Goal: Transaction & Acquisition: Purchase product/service

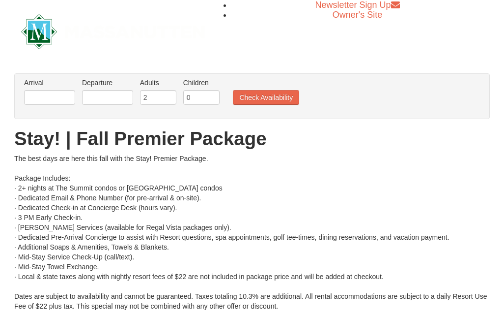
click at [68, 87] on label "Arrival Please format dates MM/DD/YYYY Please format dates MM/DD/YYYY" at bounding box center [49, 83] width 51 height 10
click at [62, 100] on input "text" at bounding box center [49, 97] width 51 height 15
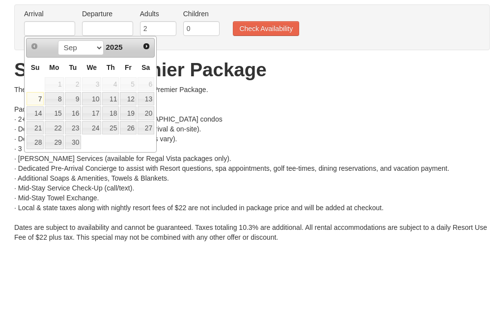
click at [149, 111] on span "Next" at bounding box center [147, 115] width 8 height 8
click at [133, 175] on link "17" at bounding box center [128, 182] width 17 height 14
type input "[DATE]"
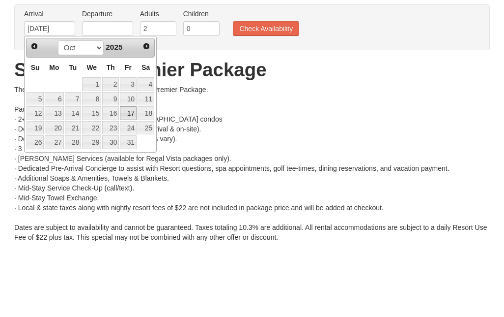
scroll to position [69, 0]
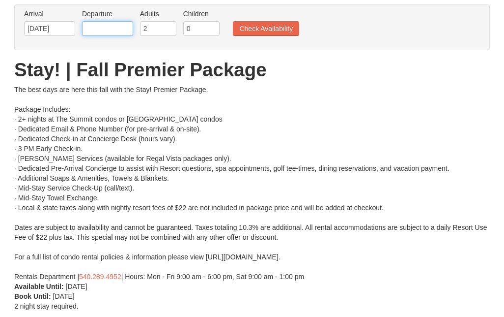
click at [120, 30] on input "text" at bounding box center [107, 28] width 51 height 15
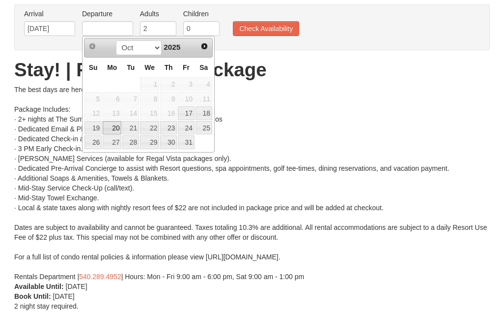
click at [119, 121] on link "20" at bounding box center [112, 128] width 19 height 14
type input "[DATE]"
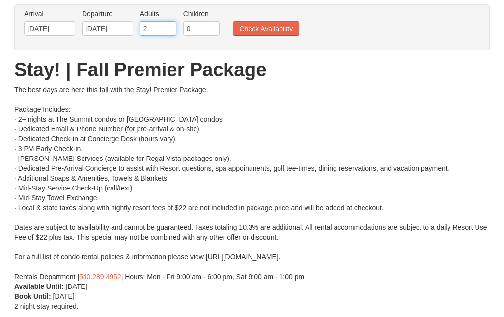
click at [159, 32] on input "2" at bounding box center [158, 28] width 36 height 15
type input "4"
click at [284, 25] on button "Check Availability" at bounding box center [266, 28] width 66 height 15
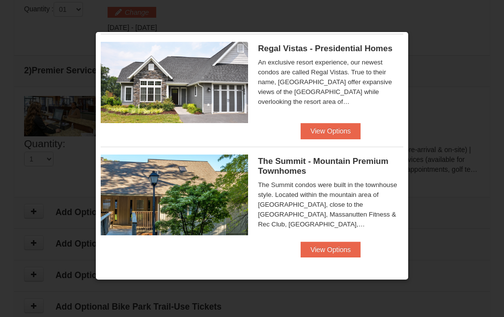
scroll to position [24, 0]
click at [347, 124] on button "View Options" at bounding box center [331, 131] width 60 height 16
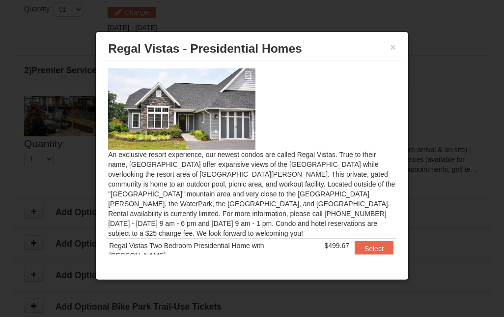
click at [371, 240] on button "Select" at bounding box center [374, 248] width 39 height 16
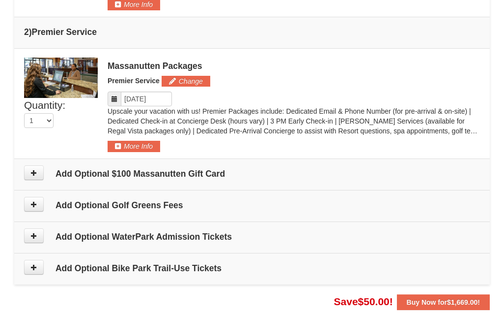
scroll to position [504, 0]
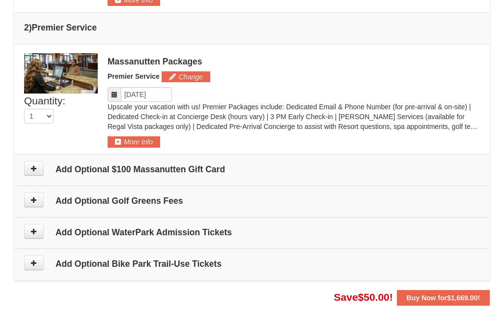
click at [175, 202] on h4 "Add Optional Golf Greens Fees" at bounding box center [252, 201] width 456 height 10
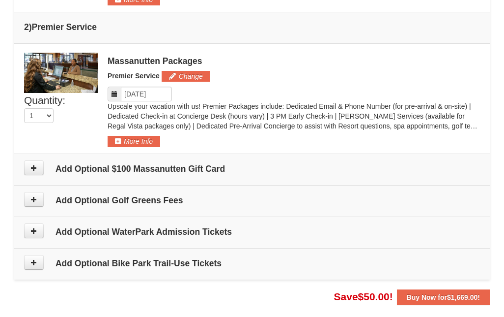
click at [32, 192] on button at bounding box center [34, 199] width 20 height 15
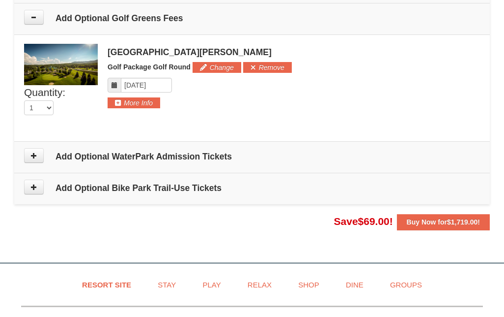
scroll to position [689, 0]
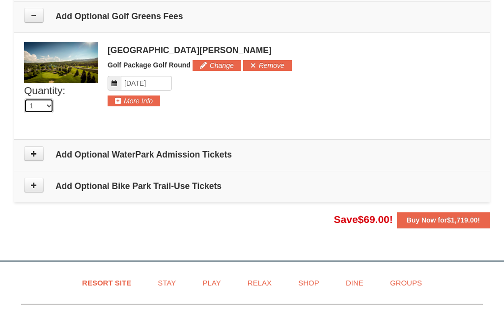
click at [44, 107] on select "0 1 2 3 4 5 6 7 8 9 10 11 12 13 14 15 16" at bounding box center [38, 105] width 29 height 15
select select "4"
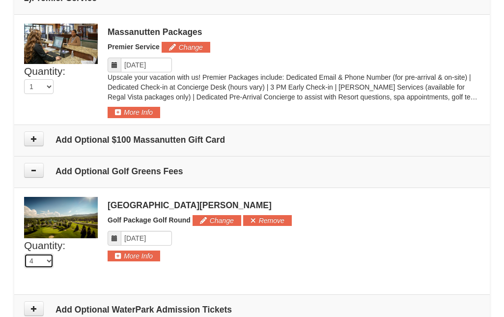
scroll to position [534, 0]
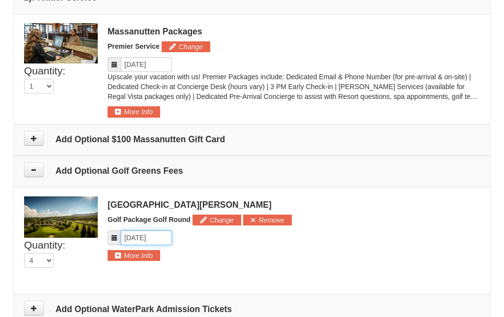
click at [157, 236] on input "Please format dates MM/DD/YYYY" at bounding box center [146, 237] width 51 height 15
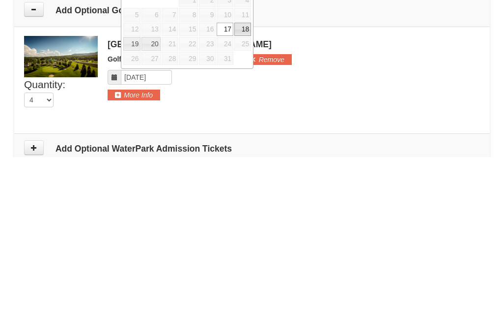
click at [247, 183] on link "18" at bounding box center [242, 190] width 17 height 14
type input "10/18/2025"
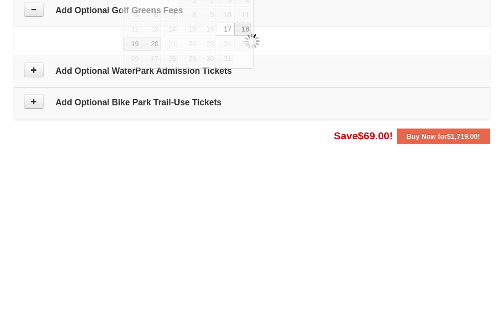
scroll to position [695, 0]
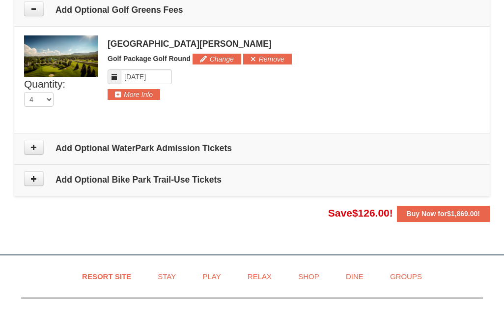
click at [446, 215] on strong "Buy Now for $1,869.00 !" at bounding box center [443, 213] width 73 height 8
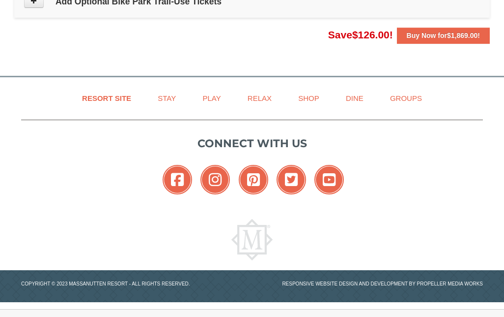
scroll to position [873, 0]
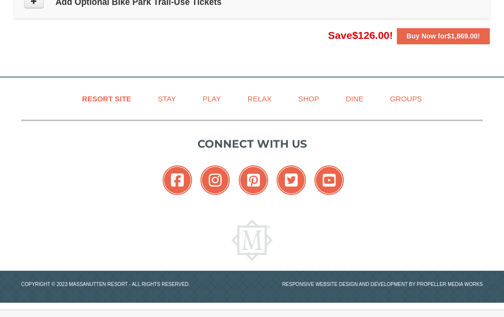
click at [463, 36] on span "$1,869.00" at bounding box center [462, 36] width 30 height 8
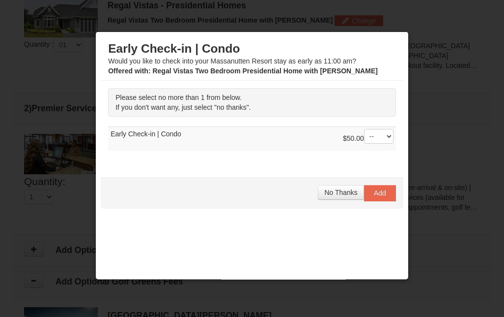
scroll to position [424, 0]
click at [349, 193] on span "No Thanks" at bounding box center [340, 192] width 33 height 8
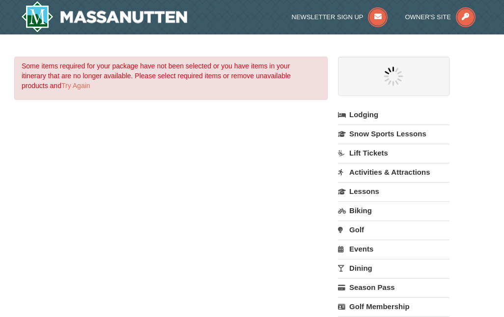
select select "9"
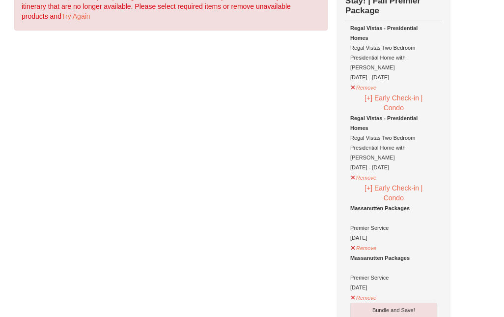
scroll to position [70, 0]
click at [368, 80] on button "Remove" at bounding box center [363, 86] width 27 height 12
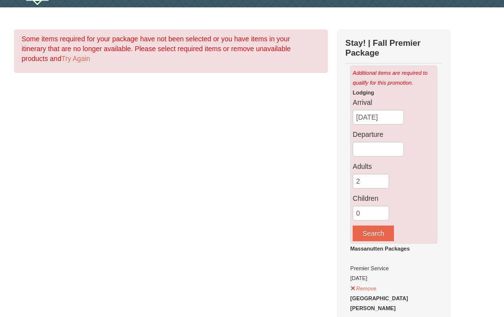
scroll to position [0, 0]
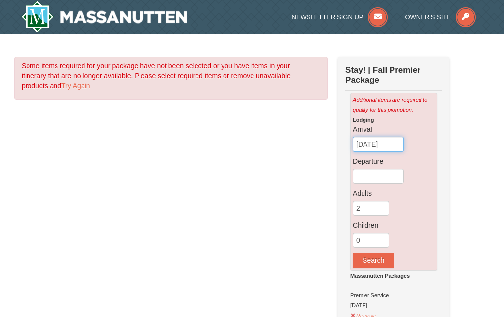
click at [390, 142] on input "09/07/2025" at bounding box center [378, 144] width 51 height 15
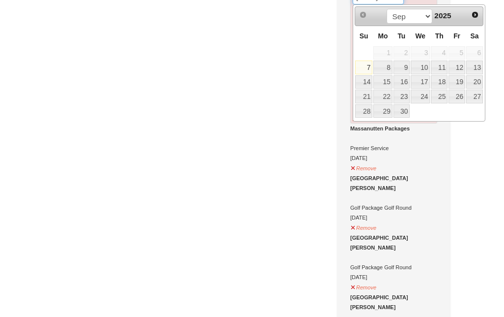
scroll to position [145, 0]
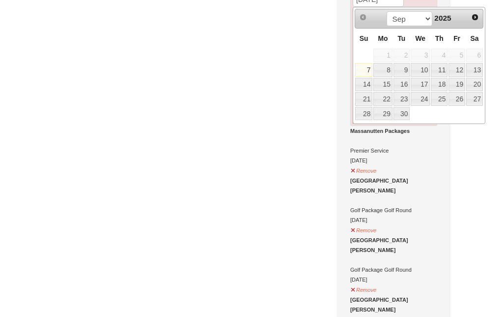
click at [474, 20] on span "Next" at bounding box center [475, 17] width 8 height 8
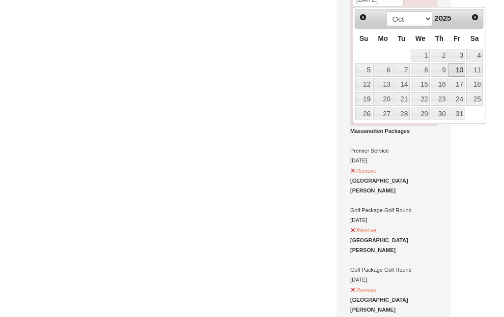
click at [461, 66] on link "10" at bounding box center [457, 70] width 17 height 14
type input "10/10/2025"
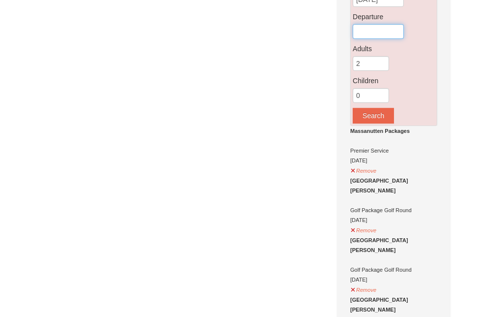
click at [389, 37] on input "text" at bounding box center [378, 31] width 51 height 15
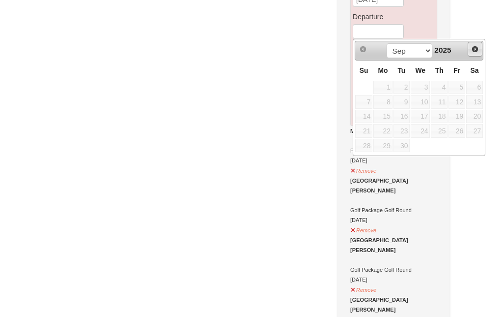
click at [475, 51] on span "Next" at bounding box center [475, 49] width 8 height 8
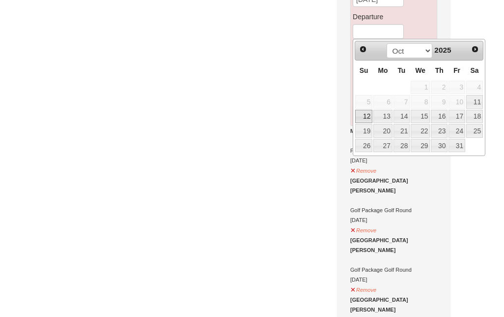
click at [368, 116] on link "12" at bounding box center [363, 117] width 17 height 14
type input "10/12/2025"
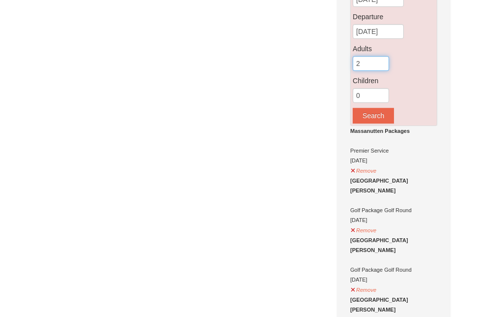
click at [377, 66] on input "2" at bounding box center [371, 63] width 36 height 15
type input "4"
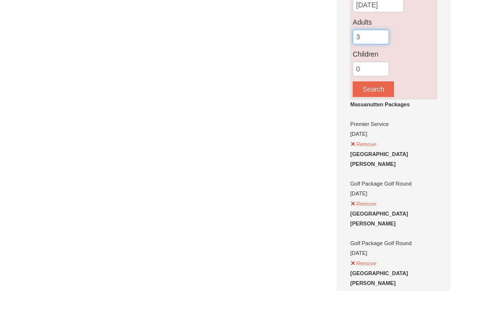
type input "3"
click at [370, 88] on input "0" at bounding box center [371, 95] width 36 height 15
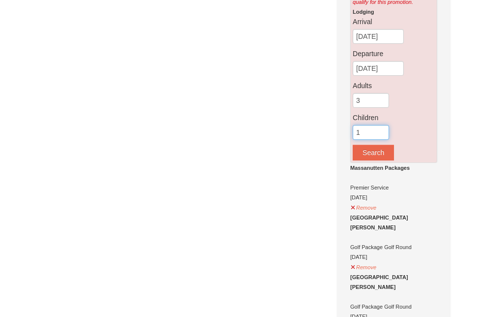
scroll to position [107, 0]
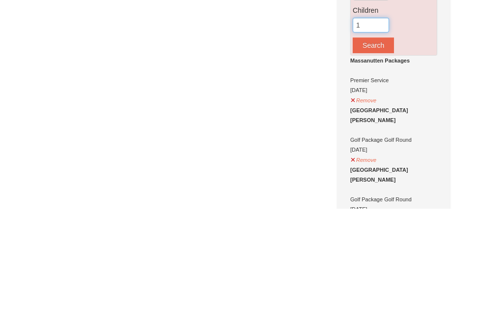
type input "1"
click at [373, 201] on button "Remove" at bounding box center [363, 207] width 27 height 12
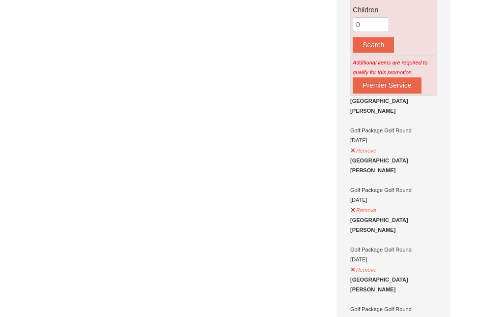
click at [368, 101] on div "Woodstone Meadows Golf Course" at bounding box center [393, 106] width 87 height 20
click at [369, 148] on button "Remove" at bounding box center [363, 149] width 27 height 12
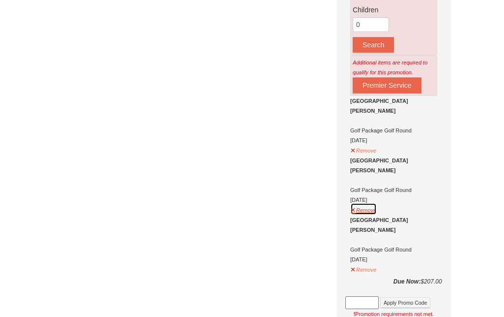
click at [369, 205] on button "Remove" at bounding box center [363, 209] width 27 height 12
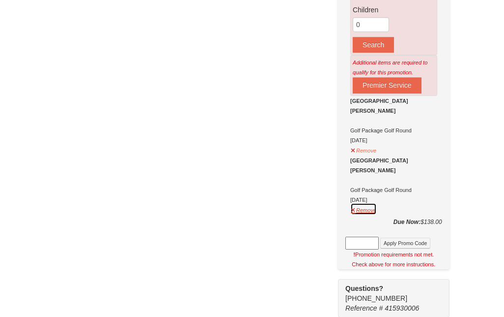
click at [369, 206] on button "Remove" at bounding box center [363, 209] width 27 height 12
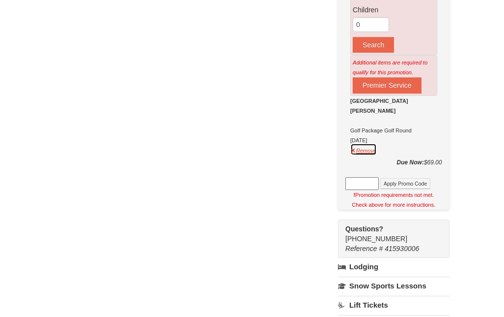
click at [371, 148] on button "Remove" at bounding box center [363, 149] width 27 height 12
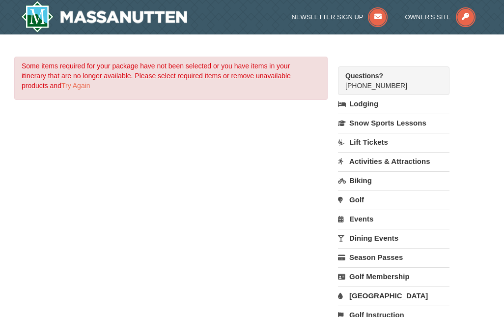
scroll to position [0, 0]
click at [367, 199] on link "Golf" at bounding box center [394, 199] width 112 height 18
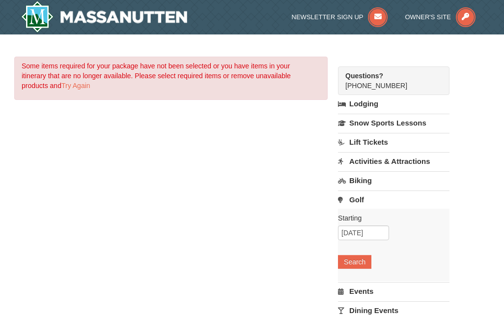
click at [86, 88] on link "Try Again" at bounding box center [75, 86] width 29 height 8
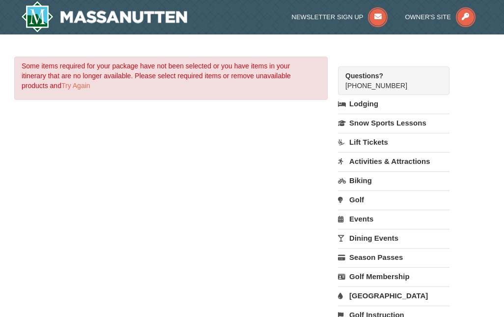
click at [88, 87] on link "Try Again" at bounding box center [75, 86] width 29 height 8
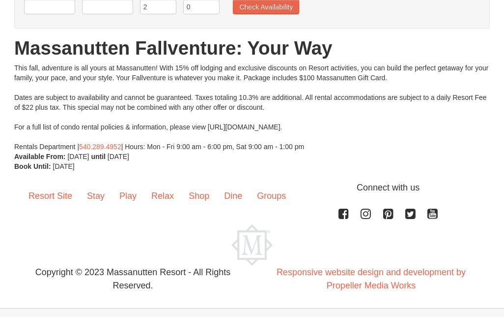
scroll to position [90, 0]
click at [331, 126] on div "This fall, adventure is all yours at Massanutten! With 15% off lodging and excl…" at bounding box center [252, 107] width 476 height 88
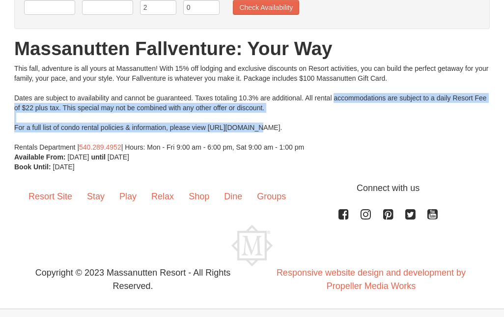
click at [353, 186] on p "Connect with us" at bounding box center [252, 187] width 462 height 13
copy div "www.massresort.com/stay/rental-info"
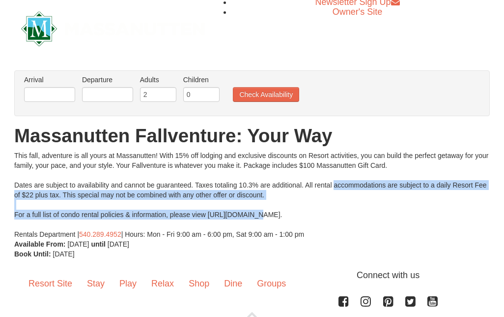
scroll to position [0, 0]
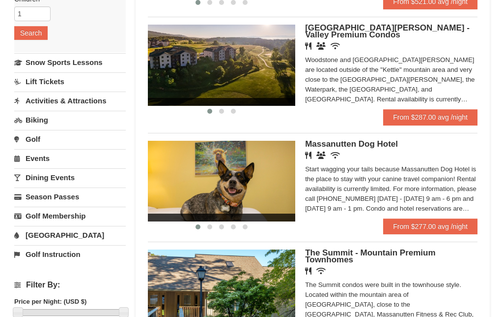
scroll to position [191, 0]
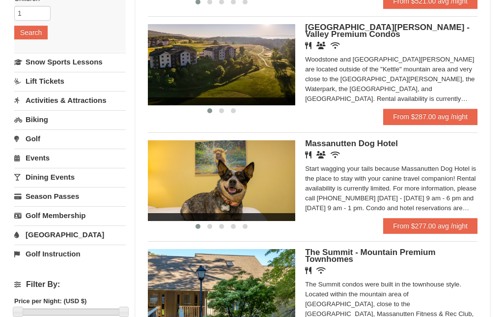
click at [451, 116] on link "From $287.00 avg /night" at bounding box center [430, 117] width 94 height 16
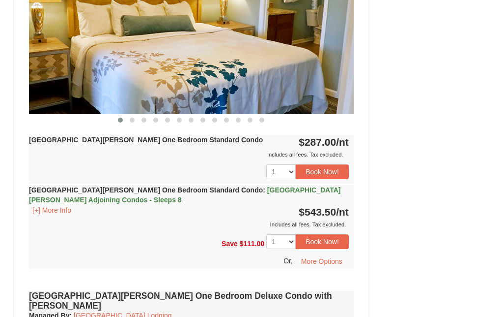
scroll to position [468, 0]
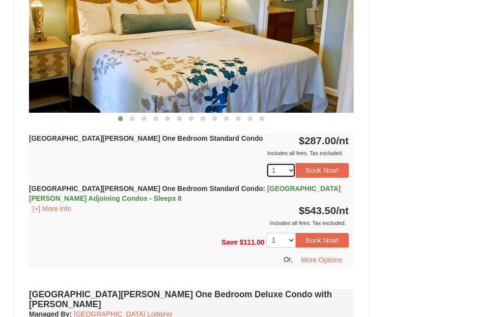
click at [287, 168] on select "1 2 3 4 5 6 7 8" at bounding box center [280, 170] width 29 height 15
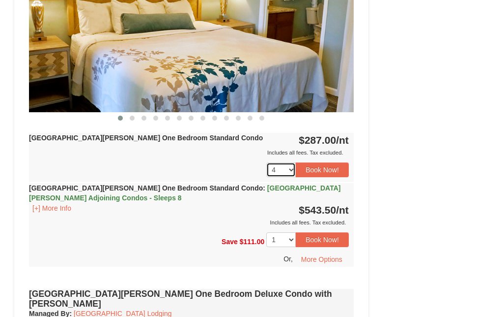
click at [286, 170] on select "1 2 3 4 5 6 7 8" at bounding box center [280, 169] width 29 height 15
select select "2"
click at [328, 170] on button "Book Now!" at bounding box center [322, 169] width 53 height 15
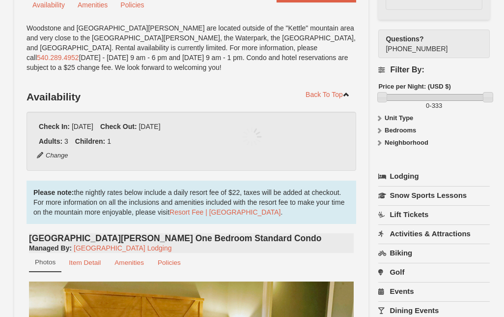
scroll to position [96, 0]
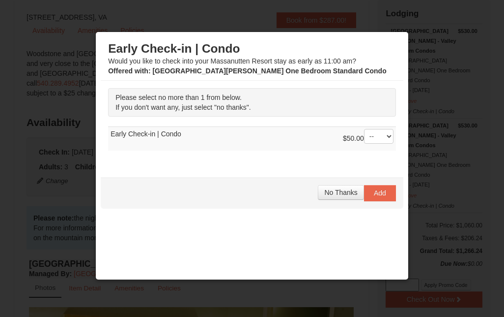
click at [346, 192] on span "No Thanks" at bounding box center [340, 192] width 33 height 8
click at [348, 195] on span "No Thanks" at bounding box center [340, 192] width 33 height 8
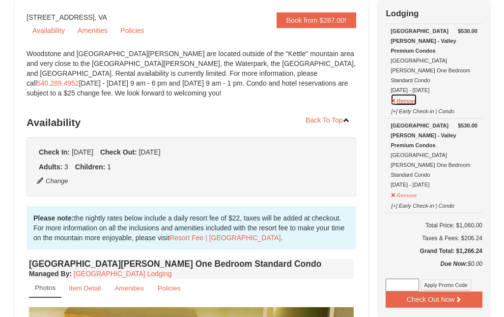
click at [413, 93] on button "Remove" at bounding box center [404, 99] width 27 height 12
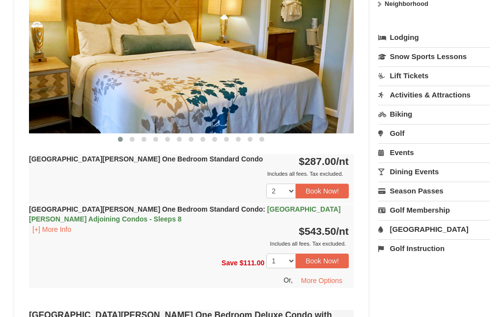
scroll to position [447, 0]
click at [400, 124] on link "Golf" at bounding box center [434, 133] width 112 height 18
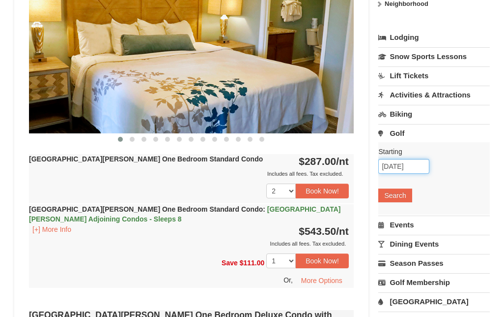
click at [407, 159] on input "10/24/2025" at bounding box center [403, 166] width 51 height 15
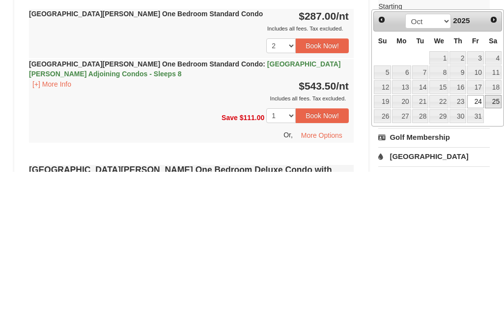
click at [493, 240] on link "25" at bounding box center [493, 247] width 17 height 14
type input "[DATE]"
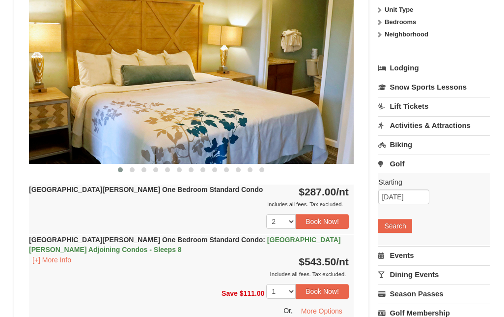
scroll to position [417, 0]
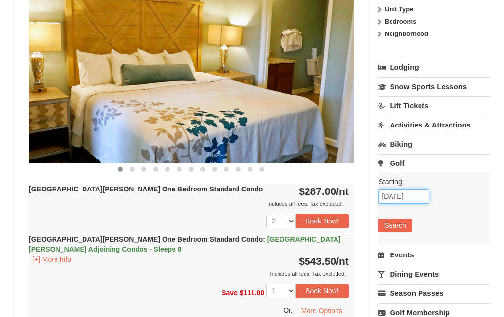
click at [414, 189] on input "[DATE]" at bounding box center [403, 196] width 51 height 15
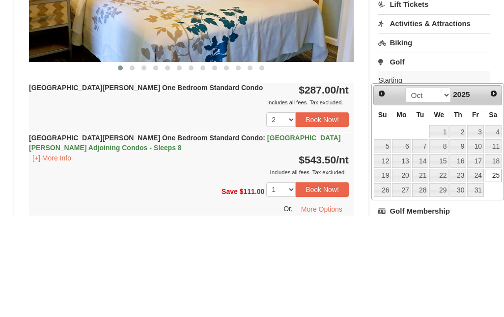
scroll to position [519, 0]
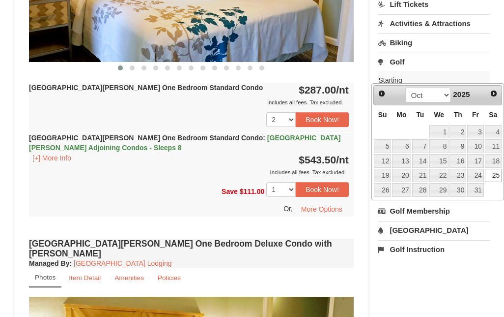
click at [498, 173] on link "25" at bounding box center [493, 176] width 17 height 14
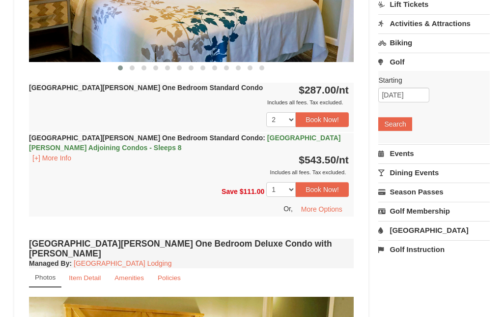
click at [401, 117] on button "Search" at bounding box center [394, 124] width 33 height 14
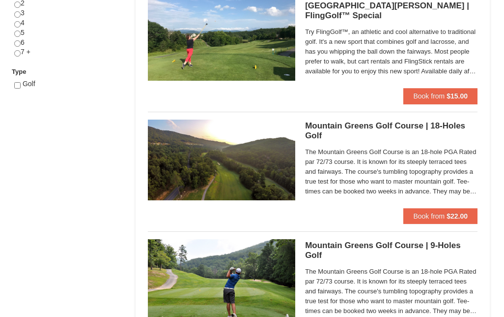
scroll to position [466, 0]
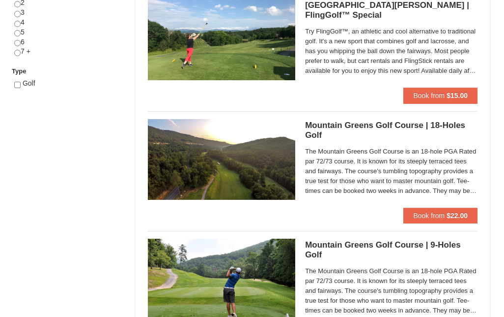
click at [458, 213] on strong "$22.00" at bounding box center [457, 215] width 21 height 8
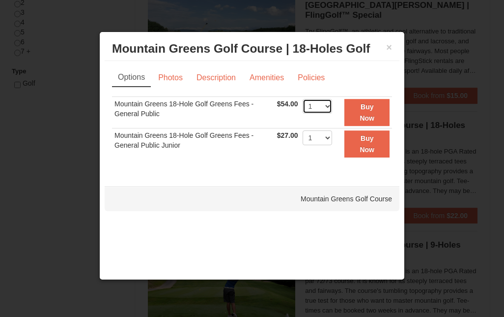
click at [332, 104] on select "1 2 3 4 5 6 7 8 9 10 11 12 13 14 15 16 17 18 19 20" at bounding box center [317, 106] width 29 height 15
select select "3"
click at [332, 139] on select "1 2 3 4 5 6 7 8 9 10 11 12 13 14 15 16 17 18 19 20" at bounding box center [317, 137] width 29 height 15
click at [367, 114] on button "Buy Now" at bounding box center [367, 112] width 45 height 27
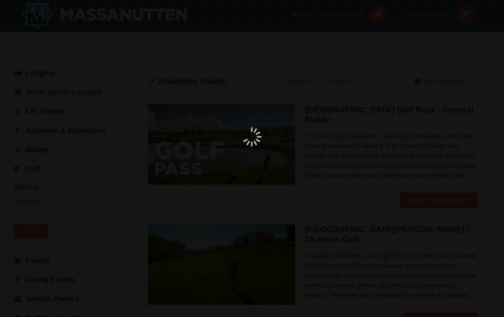
scroll to position [3, 0]
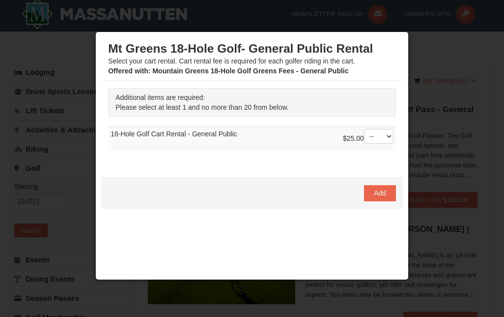
click at [387, 193] on button "Add" at bounding box center [380, 193] width 32 height 16
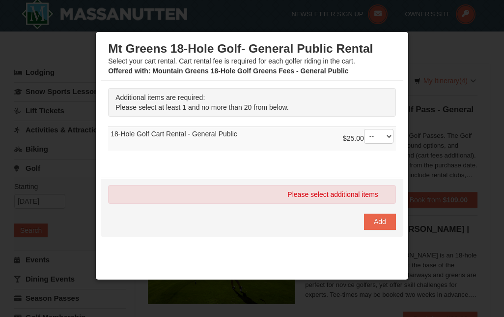
click at [386, 221] on button "Add" at bounding box center [380, 221] width 32 height 16
click at [381, 137] on select "-- 01 02 03 04 05 06 07 08" at bounding box center [378, 136] width 29 height 15
select select "1"
click at [382, 221] on span "Add" at bounding box center [380, 221] width 12 height 8
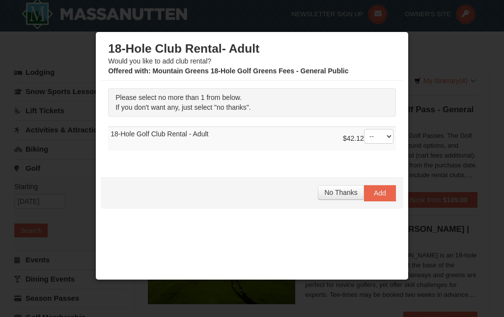
click at [346, 192] on span "No Thanks" at bounding box center [340, 192] width 33 height 8
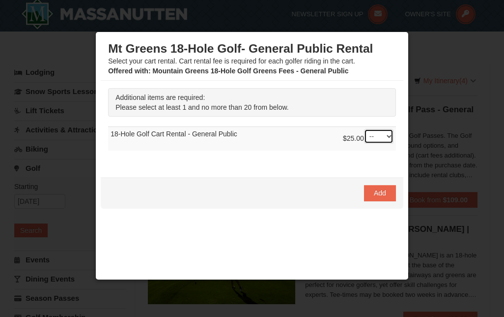
click at [382, 135] on select "-- 01 02 03 04 05 06 07 08" at bounding box center [378, 136] width 29 height 15
click at [385, 136] on select "-- 01 02 03 04 05 06 07 08" at bounding box center [378, 136] width 29 height 15
select select "2"
click at [381, 195] on span "Add" at bounding box center [380, 193] width 12 height 8
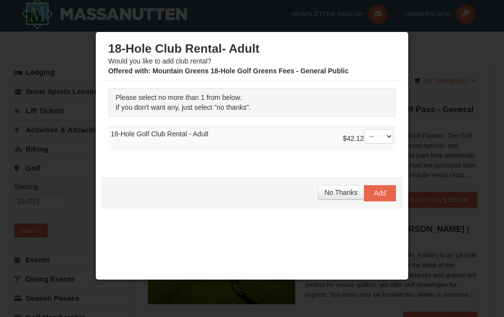
click at [339, 193] on span "No Thanks" at bounding box center [340, 192] width 33 height 8
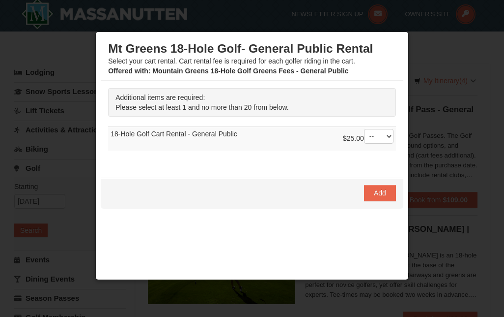
click at [381, 192] on span "Add" at bounding box center [380, 193] width 12 height 8
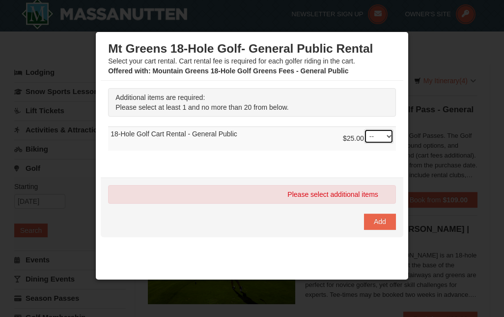
click at [389, 135] on select "-- 01 02 03 04 05 06 07 08" at bounding box center [378, 136] width 29 height 15
click at [385, 140] on select "-- 01 02 03 04 05 06 07 08" at bounding box center [378, 136] width 29 height 15
select select "1"
click at [383, 224] on span "Add" at bounding box center [380, 221] width 12 height 8
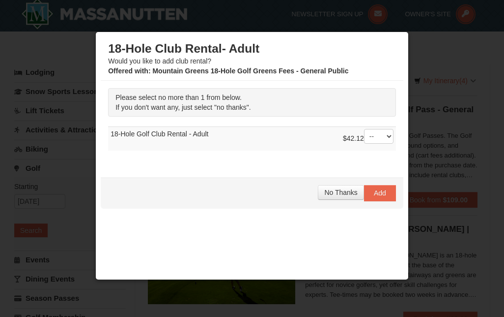
click at [351, 192] on span "No Thanks" at bounding box center [340, 192] width 33 height 8
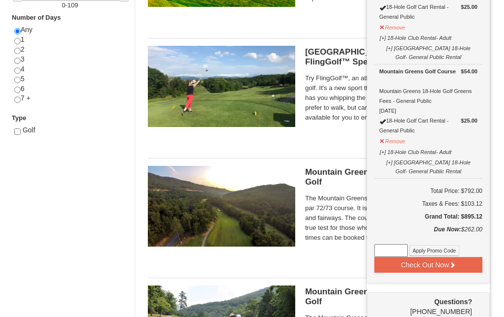
scroll to position [419, 0]
click at [436, 257] on button "Check Out Now" at bounding box center [429, 265] width 108 height 16
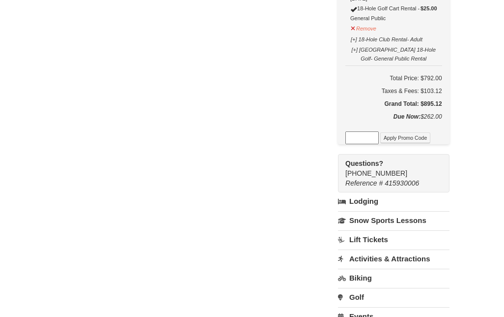
scroll to position [524, 0]
click at [372, 287] on link "Golf" at bounding box center [394, 296] width 112 height 18
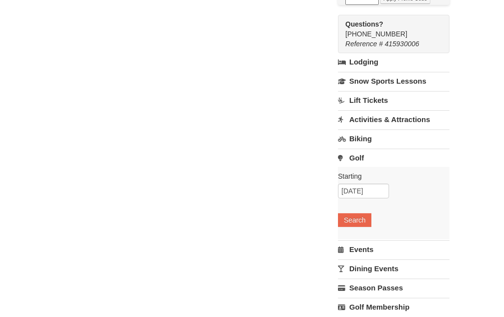
scroll to position [664, 0]
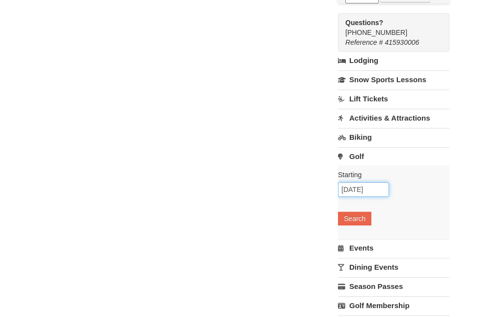
click at [378, 182] on input "[DATE]" at bounding box center [363, 189] width 51 height 15
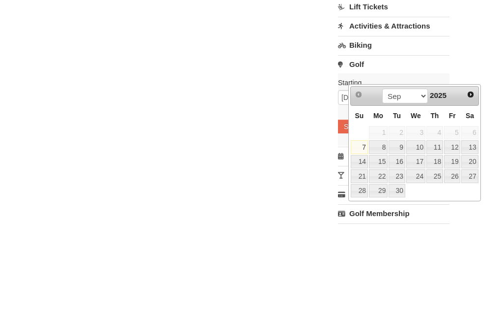
scroll to position [756, 0]
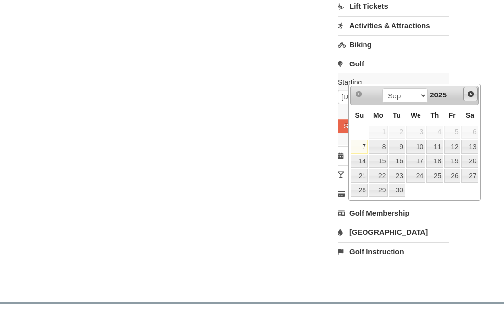
click at [467, 94] on span "Next" at bounding box center [471, 94] width 8 height 8
click at [359, 186] on link "26" at bounding box center [359, 190] width 17 height 14
type input "[DATE]"
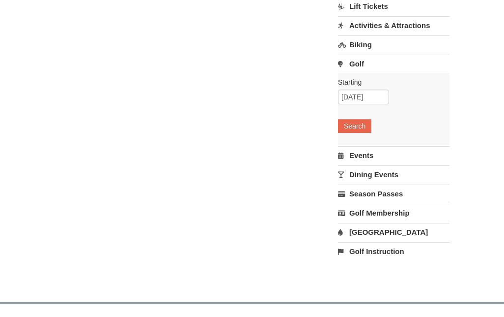
click at [372, 119] on button "Search" at bounding box center [354, 126] width 33 height 14
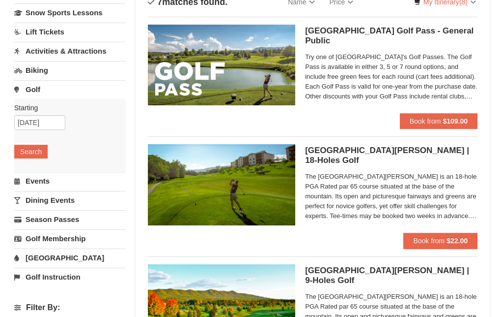
scroll to position [82, 0]
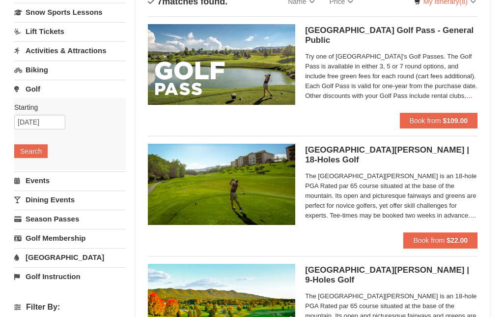
click at [462, 238] on strong "$22.00" at bounding box center [457, 240] width 21 height 8
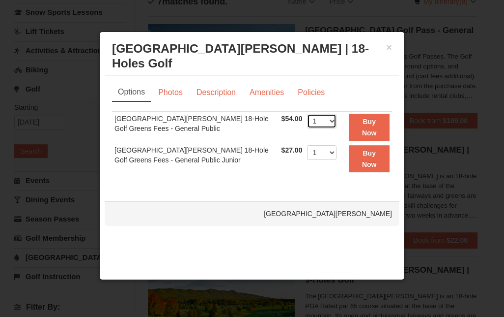
click at [337, 121] on select "1 2 3 4" at bounding box center [321, 121] width 29 height 15
select select "3"
click at [337, 151] on select "1 2 3 4" at bounding box center [321, 152] width 29 height 15
click at [370, 157] on strong "Buy Now" at bounding box center [369, 158] width 15 height 19
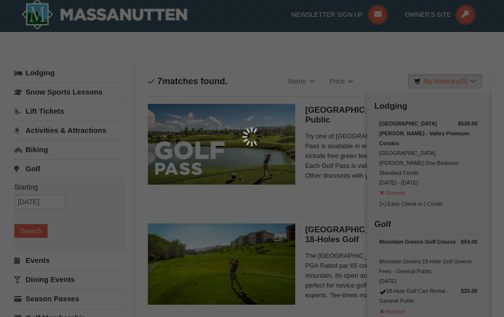
scroll to position [3, 0]
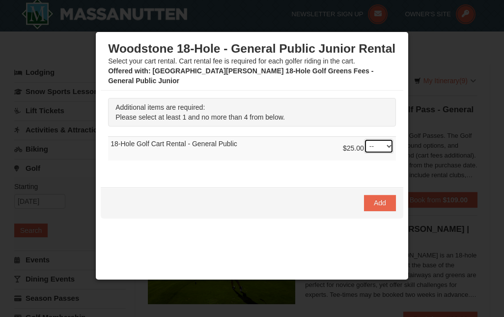
click at [370, 139] on select "-- 01 02 03 04" at bounding box center [378, 146] width 29 height 15
select select "1"
click at [382, 199] on span "Add" at bounding box center [380, 203] width 12 height 8
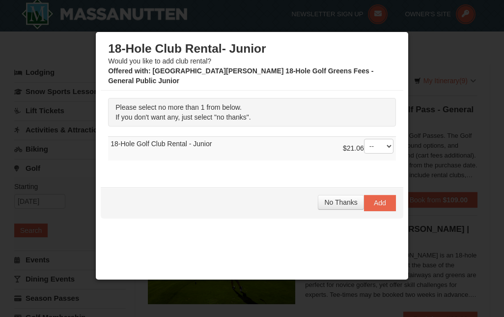
click at [341, 198] on span "No Thanks" at bounding box center [340, 202] width 33 height 8
click at [343, 198] on span "No Thanks" at bounding box center [340, 202] width 33 height 8
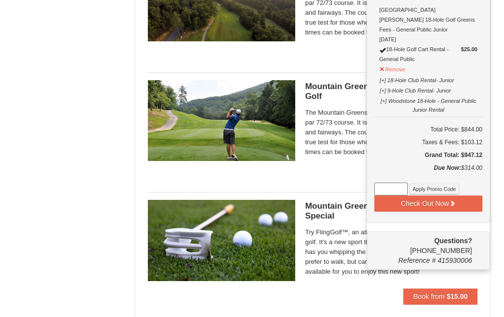
scroll to position [625, 0]
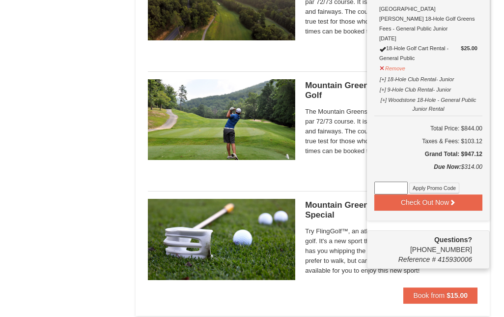
click at [460, 194] on button "Check Out Now" at bounding box center [429, 202] width 108 height 16
